Goal: Navigation & Orientation: Find specific page/section

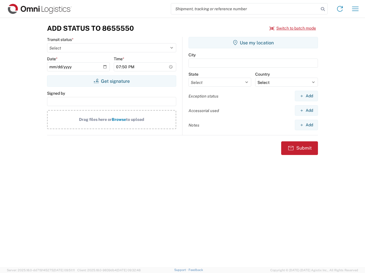
click at [245, 9] on input "search" at bounding box center [245, 8] width 148 height 11
click at [322, 9] on icon at bounding box center [322, 9] width 8 height 8
click at [339, 9] on icon at bounding box center [339, 8] width 9 height 9
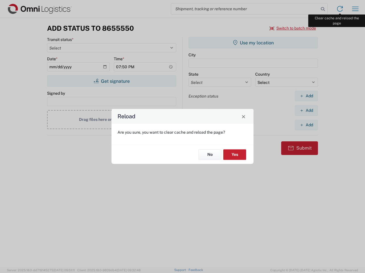
click at [355, 9] on div "Reload Are you sure, you want to clear cache and reload the page? No Yes" at bounding box center [182, 136] width 365 height 273
click at [292, 28] on div "Reload Are you sure, you want to clear cache and reload the page? No Yes" at bounding box center [182, 136] width 365 height 273
click at [111, 81] on div "Reload Are you sure, you want to clear cache and reload the page? No Yes" at bounding box center [182, 136] width 365 height 273
click at [253, 43] on div "Reload Are you sure, you want to clear cache and reload the page? No Yes" at bounding box center [182, 136] width 365 height 273
click at [306, 96] on div "Reload Are you sure, you want to clear cache and reload the page? No Yes" at bounding box center [182, 136] width 365 height 273
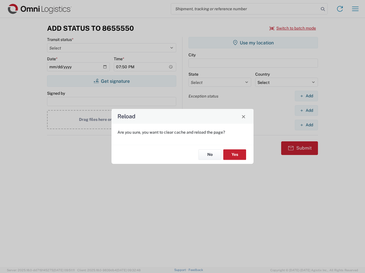
click at [306, 110] on div "Reload Are you sure, you want to clear cache and reload the page? No Yes" at bounding box center [182, 136] width 365 height 273
click at [306, 125] on div "Reload Are you sure, you want to clear cache and reload the page? No Yes" at bounding box center [182, 136] width 365 height 273
